Goal: Navigation & Orientation: Find specific page/section

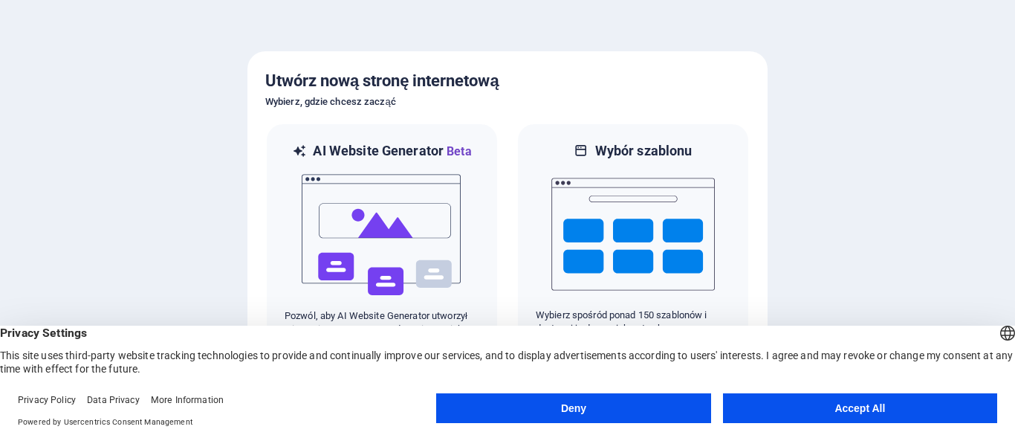
click at [780, 402] on button "Accept All" at bounding box center [860, 408] width 274 height 30
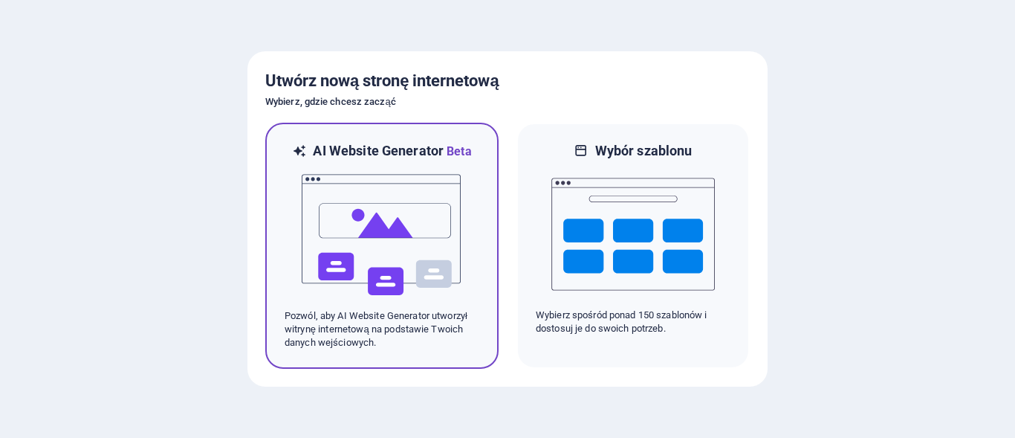
click at [363, 212] on img at bounding box center [382, 235] width 164 height 149
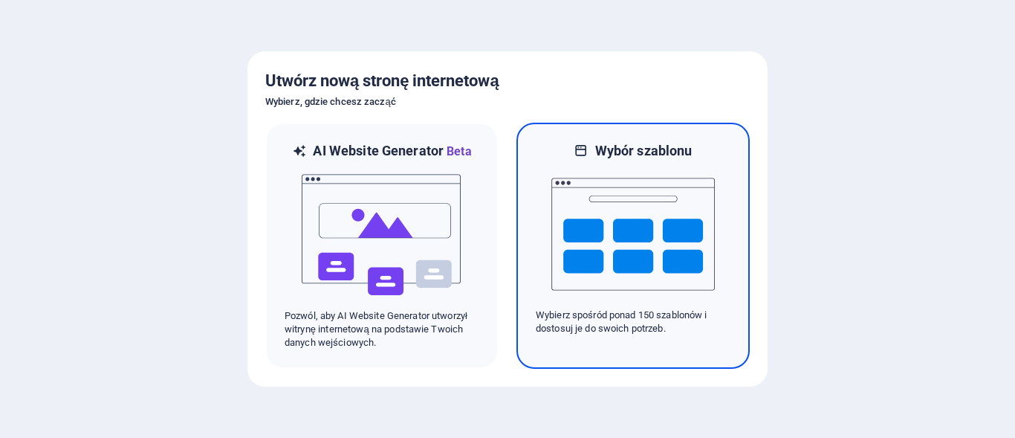
click at [638, 236] on img at bounding box center [633, 234] width 164 height 149
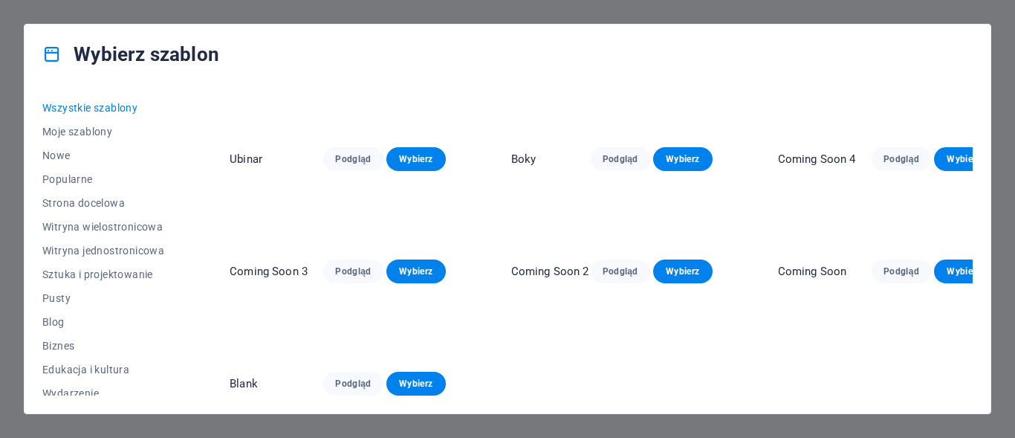
scroll to position [6020, 0]
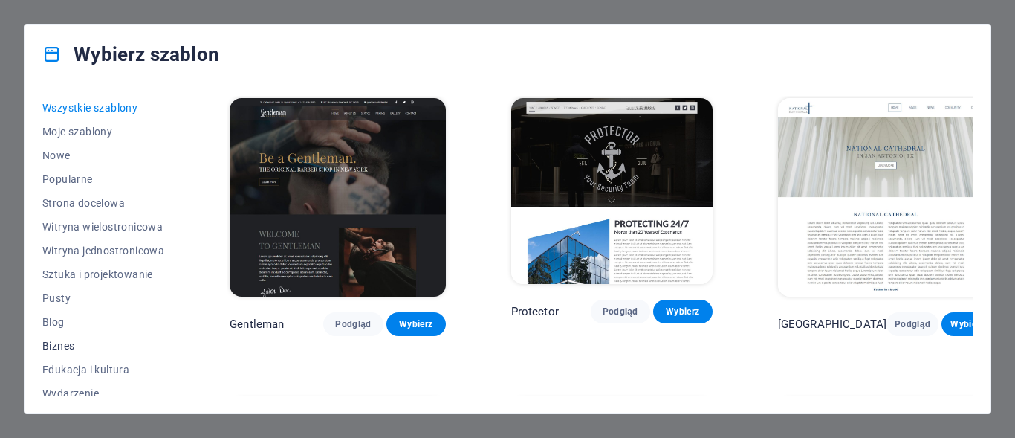
click at [64, 346] on span "Biznes" at bounding box center [103, 346] width 122 height 12
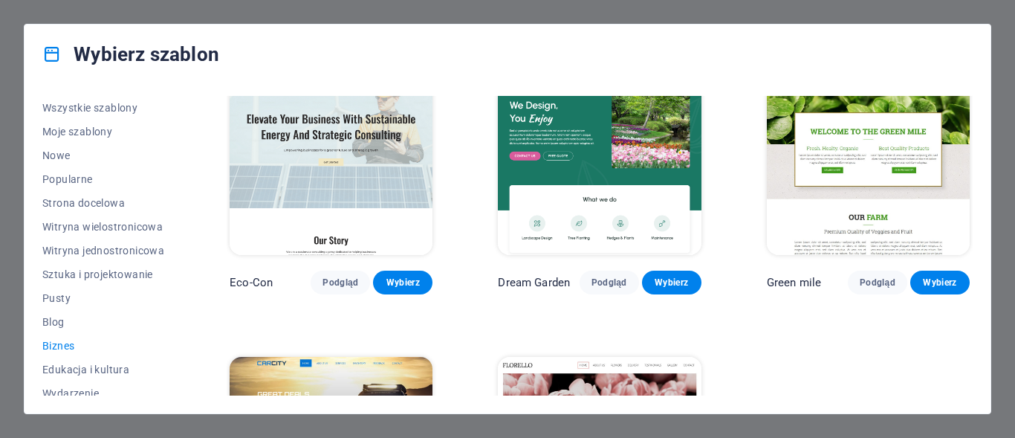
scroll to position [0, 0]
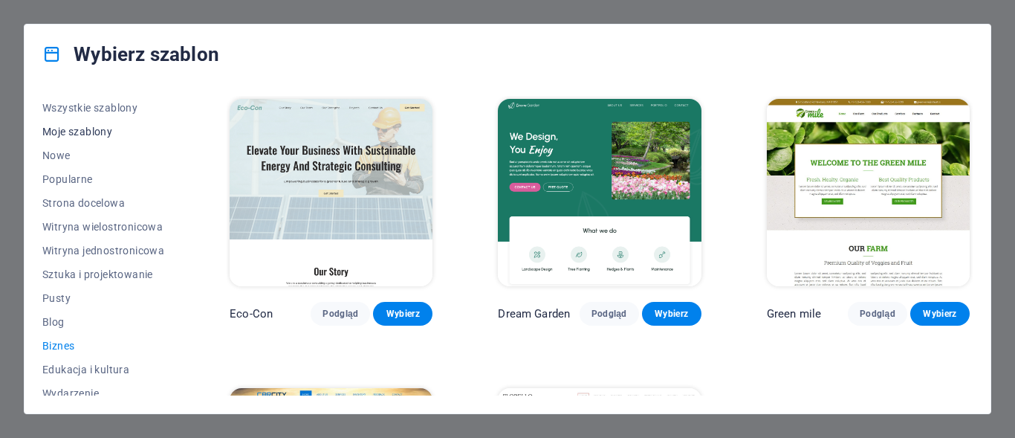
click at [74, 129] on span "Moje szablony" at bounding box center [103, 132] width 122 height 12
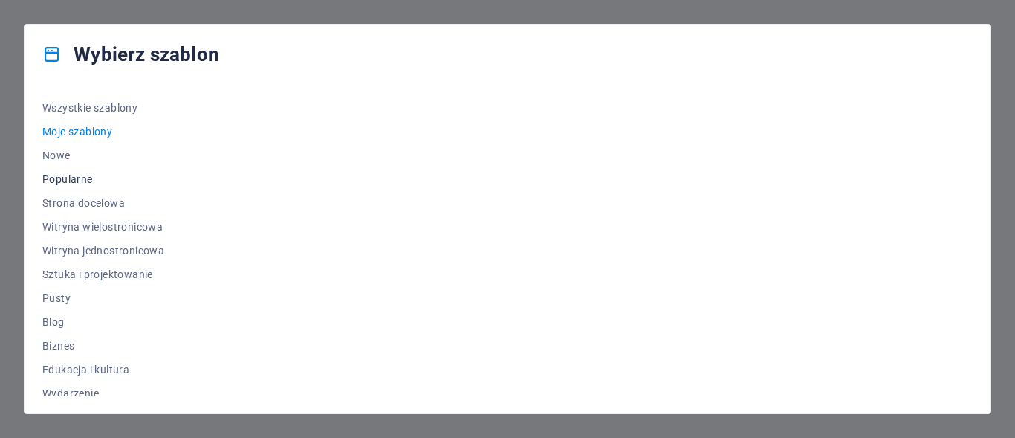
click at [68, 173] on span "Popularne" at bounding box center [103, 179] width 122 height 12
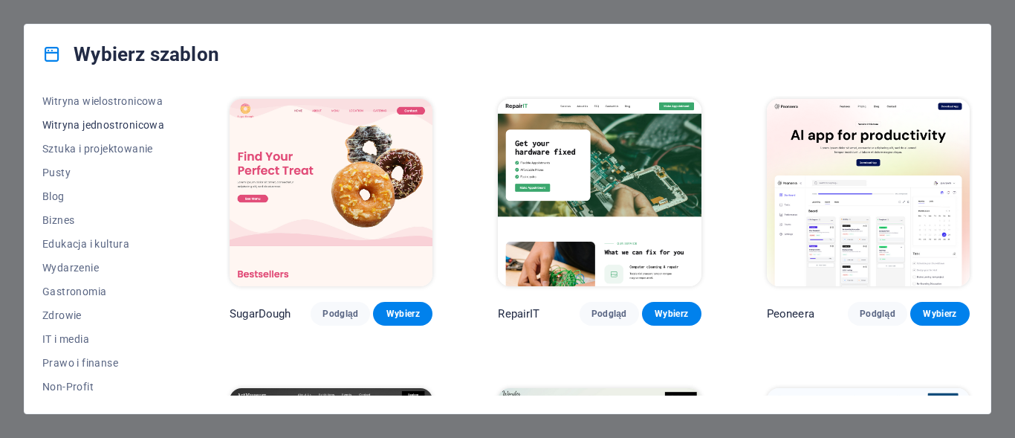
scroll to position [223, 0]
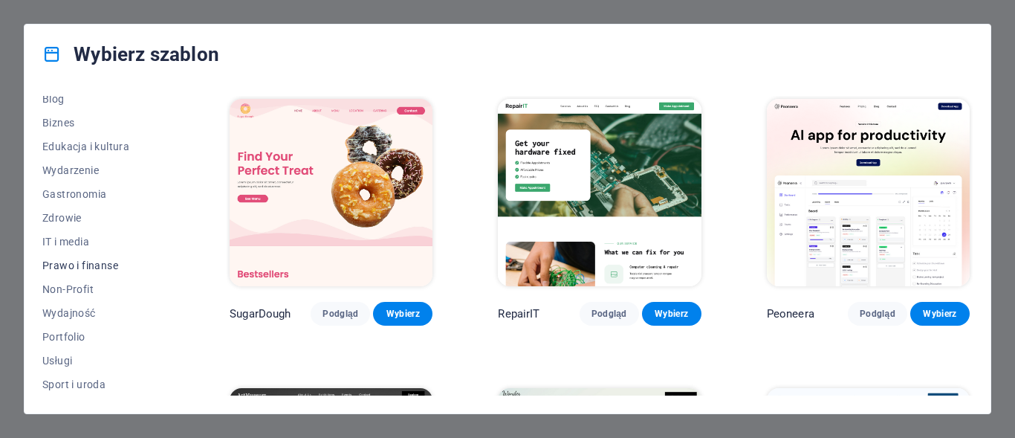
click at [70, 259] on span "Prawo i finanse" at bounding box center [103, 265] width 122 height 12
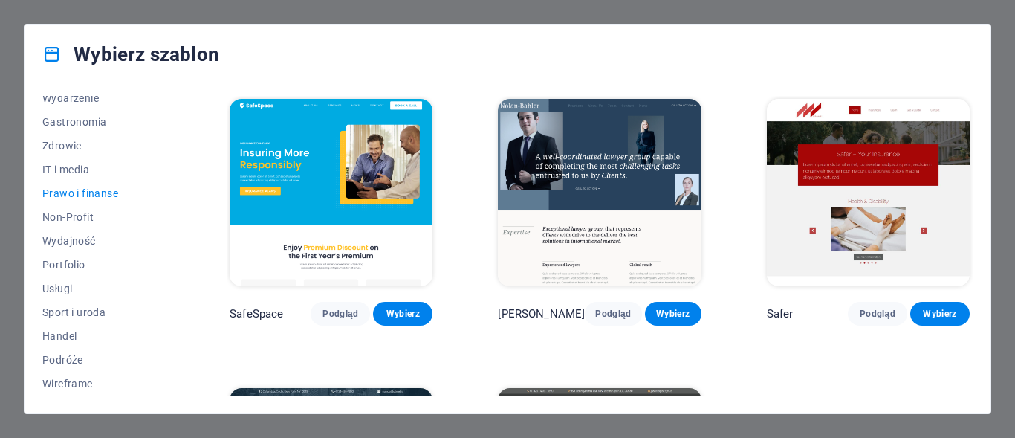
scroll to position [0, 0]
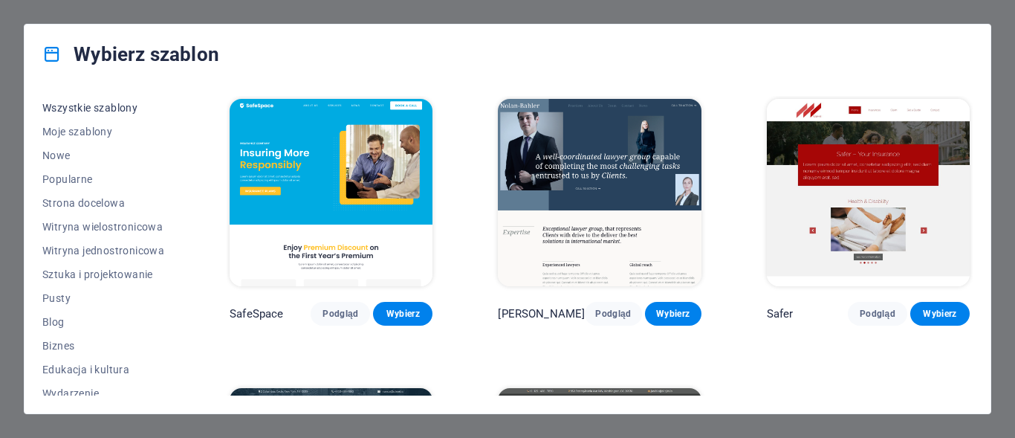
click at [77, 108] on span "Wszystkie szablony" at bounding box center [103, 108] width 122 height 12
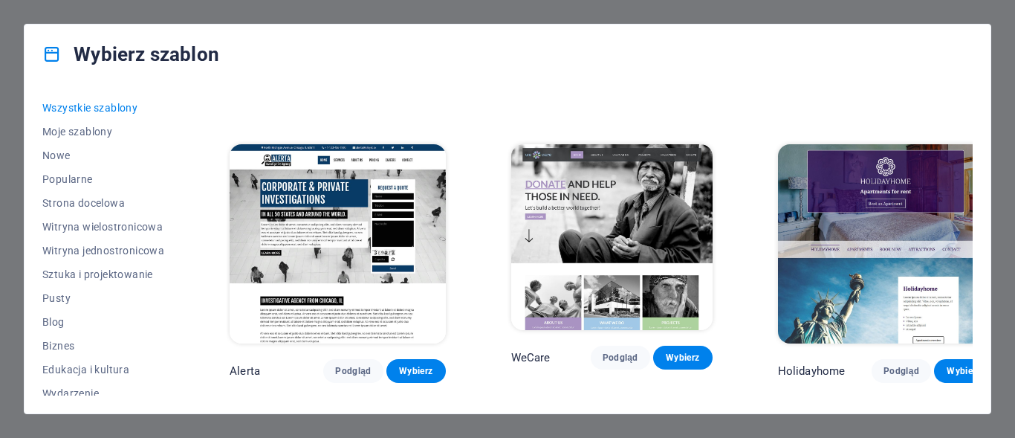
scroll to position [7804, 0]
